Goal: Transaction & Acquisition: Book appointment/travel/reservation

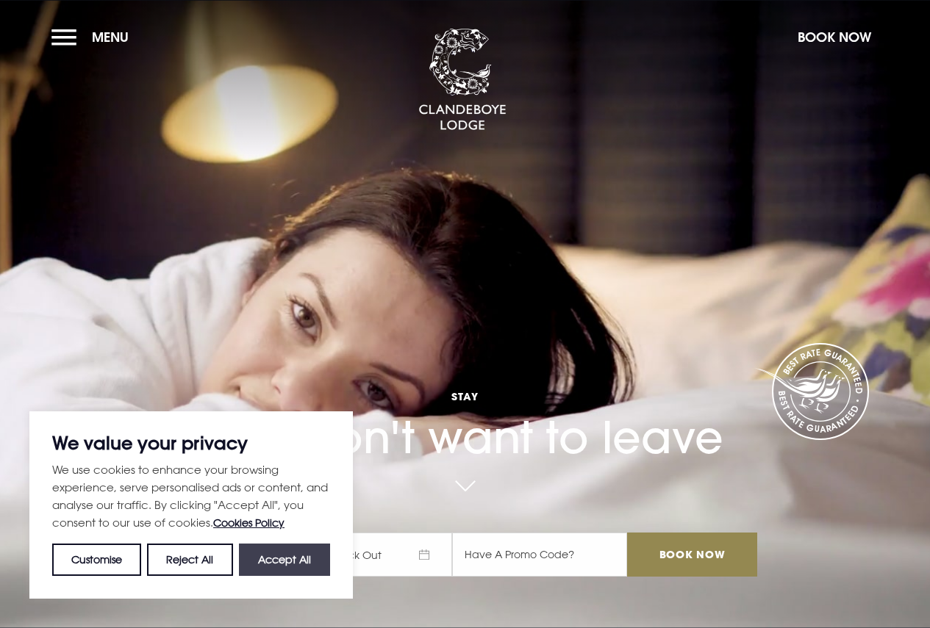
click at [248, 567] on button "Accept All" at bounding box center [284, 560] width 91 height 32
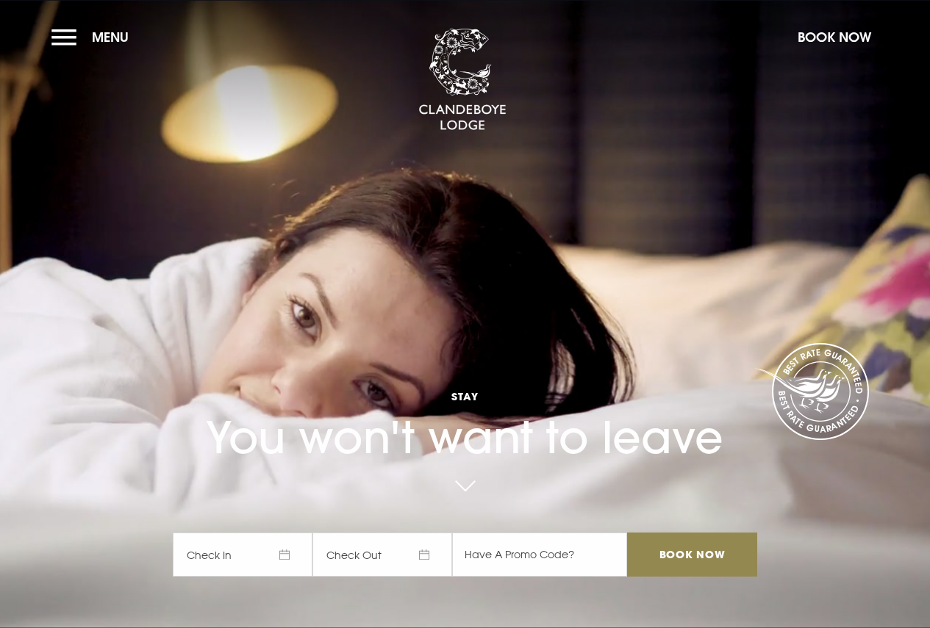
checkbox input "true"
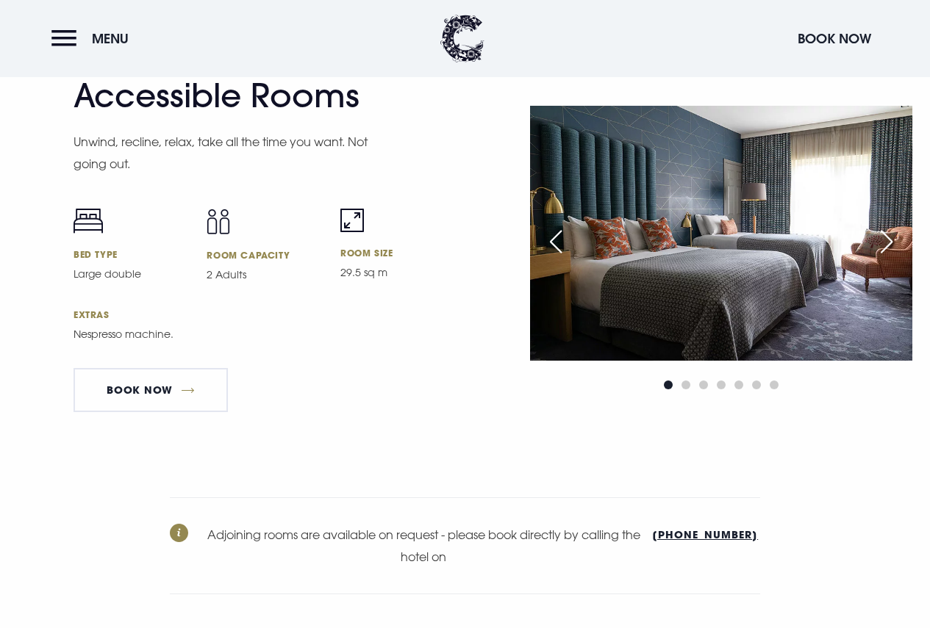
scroll to position [4704, 0]
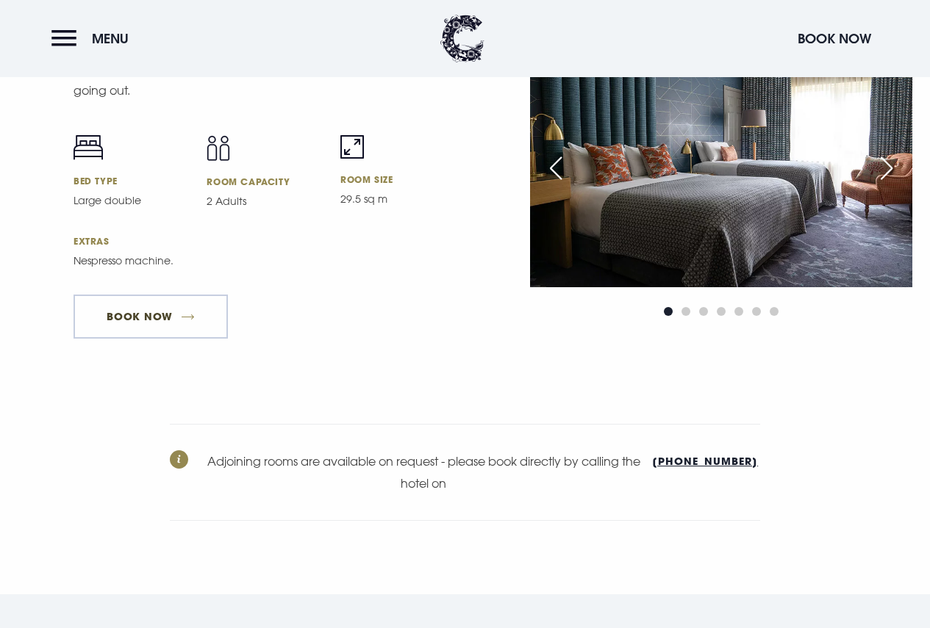
click at [134, 324] on link "Book Now" at bounding box center [150, 317] width 154 height 44
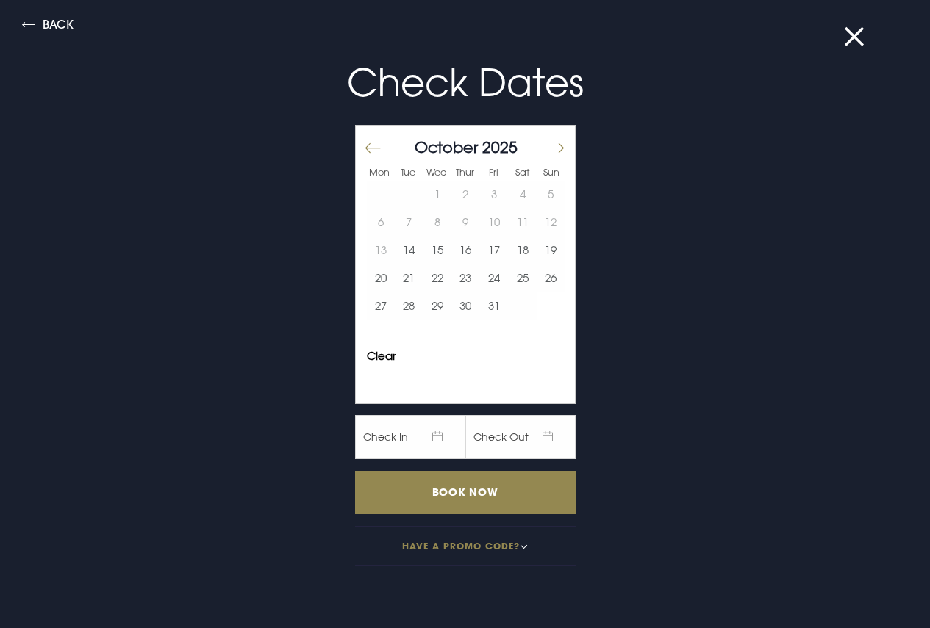
click at [550, 151] on button "Move forward to switch to the next month." at bounding box center [555, 148] width 18 height 31
click at [455, 218] on button "11" at bounding box center [465, 223] width 29 height 28
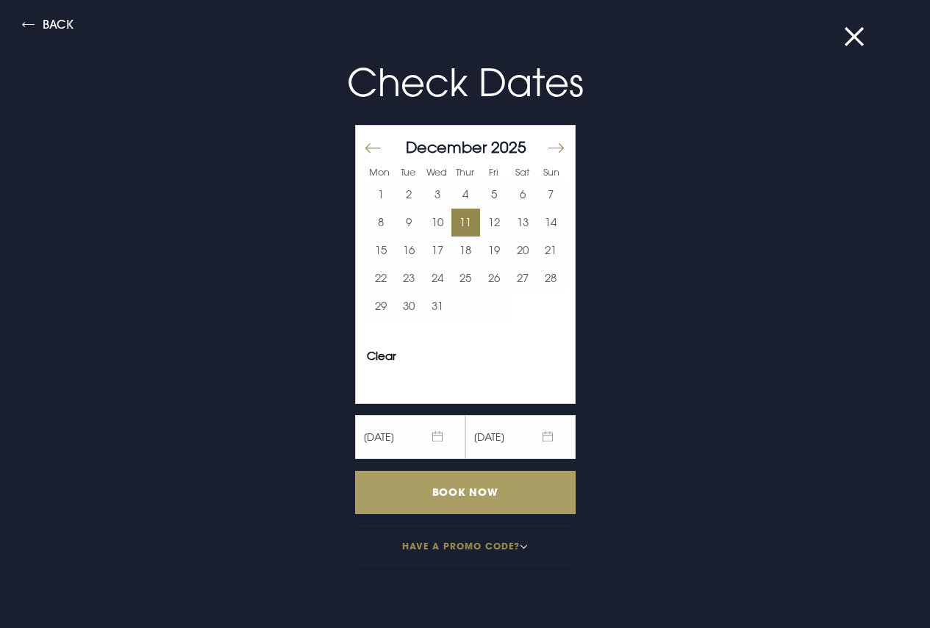
click at [467, 487] on input "Book Now" at bounding box center [465, 492] width 220 height 43
